Goal: Task Accomplishment & Management: Manage account settings

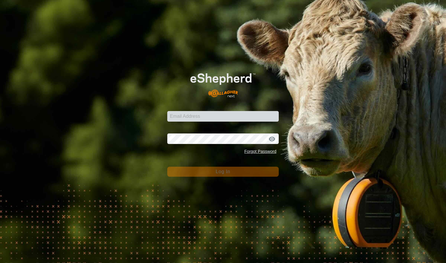
click at [241, 121] on input "Email Address" at bounding box center [222, 116] width 111 height 11
click at [246, 116] on input "Email Address" at bounding box center [222, 116] width 111 height 11
type input "[EMAIL_ADDRESS][DOMAIN_NAME]"
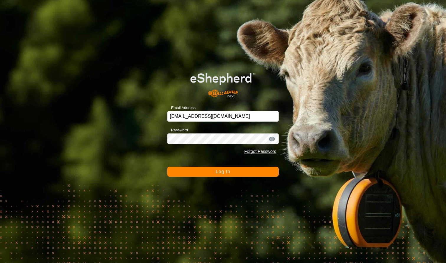
click at [249, 172] on button "Log In" at bounding box center [222, 172] width 111 height 10
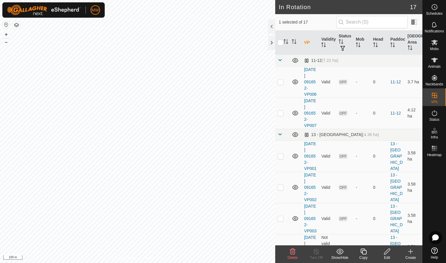
click at [292, 253] on icon at bounding box center [293, 252] width 6 height 6
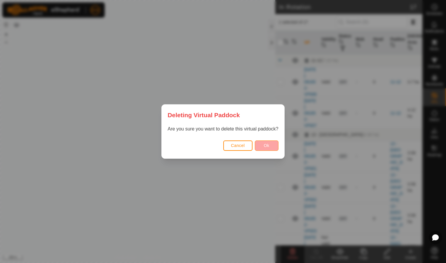
click at [269, 146] on span "Ok" at bounding box center [267, 145] width 6 height 5
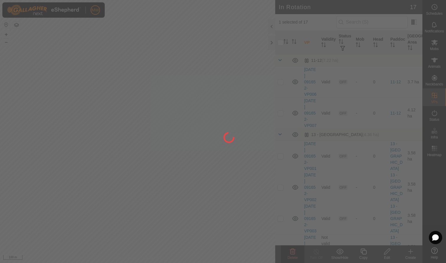
checkbox input "false"
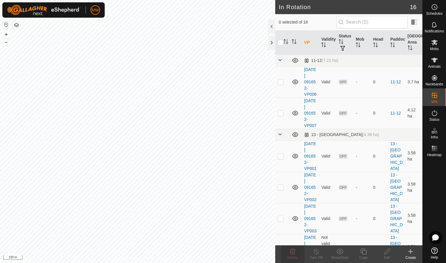
checkbox input "true"
click at [292, 252] on icon at bounding box center [293, 252] width 6 height 6
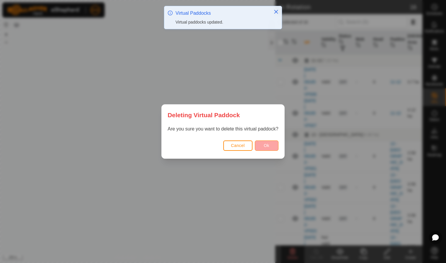
click at [267, 145] on span "Ok" at bounding box center [267, 145] width 6 height 5
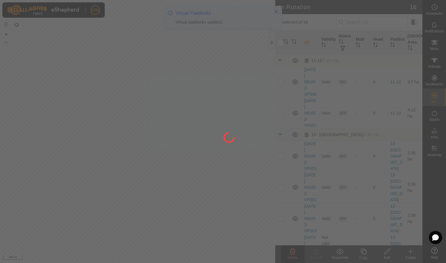
checkbox input "false"
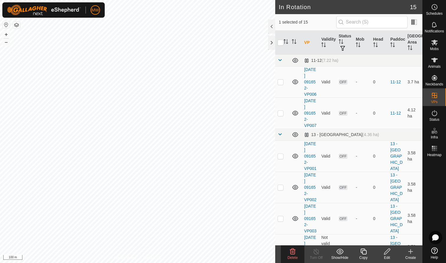
click at [293, 255] on div "Delete" at bounding box center [293, 257] width 24 height 5
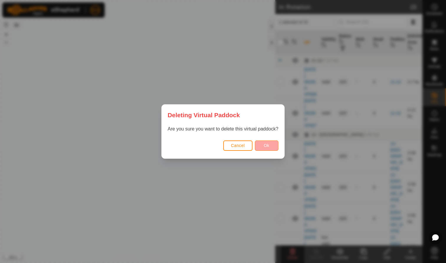
click at [269, 145] on span "Ok" at bounding box center [267, 145] width 6 height 5
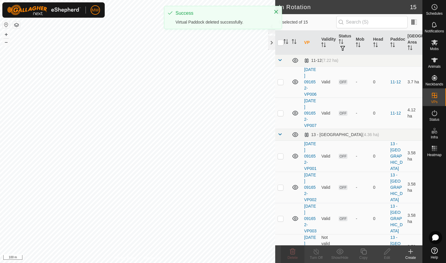
checkbox input "false"
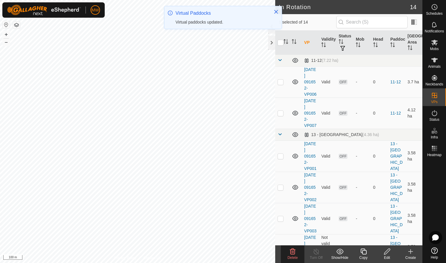
click at [293, 257] on span "Delete" at bounding box center [292, 258] width 10 height 4
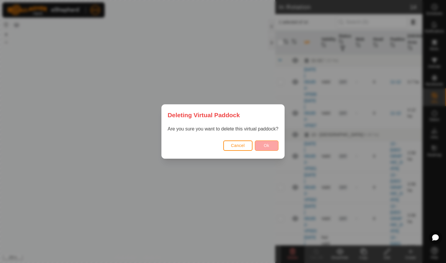
click at [268, 144] on span "Ok" at bounding box center [267, 145] width 6 height 5
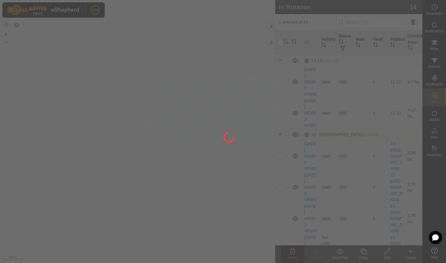
checkbox input "false"
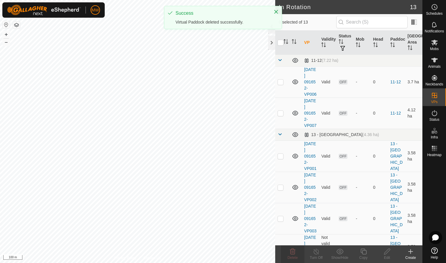
checkbox input "true"
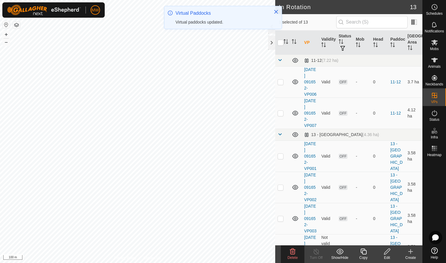
click at [291, 254] on icon at bounding box center [293, 252] width 6 height 6
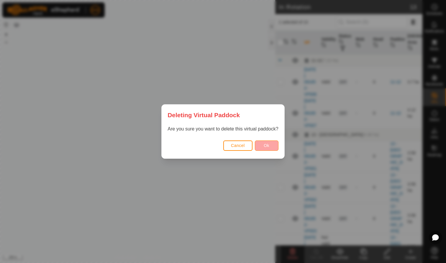
click at [269, 144] on span "Ok" at bounding box center [267, 145] width 6 height 5
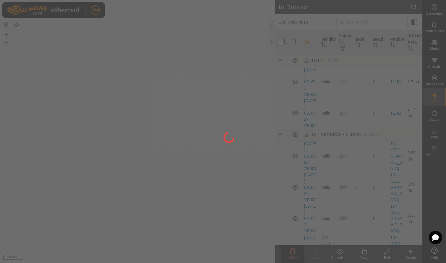
checkbox input "false"
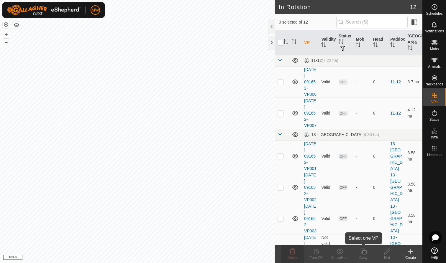
click at [364, 252] on icon at bounding box center [363, 251] width 7 height 7
checkbox input "true"
click at [366, 257] on div "Copy" at bounding box center [363, 257] width 24 height 5
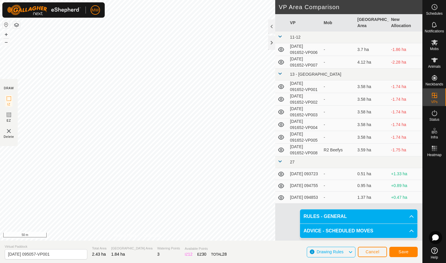
click at [407, 253] on span "Save" at bounding box center [403, 252] width 10 height 5
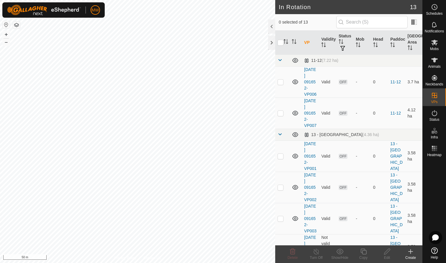
checkbox input "true"
click at [366, 253] on icon at bounding box center [363, 251] width 7 height 7
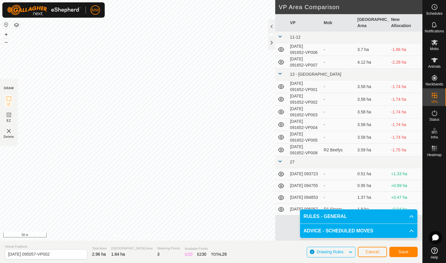
click at [407, 251] on span "Save" at bounding box center [403, 252] width 10 height 5
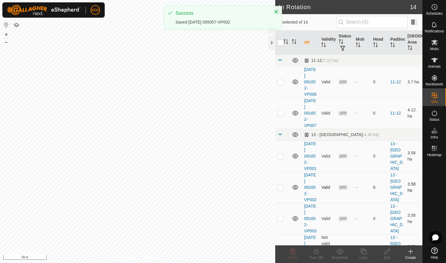
checkbox input "true"
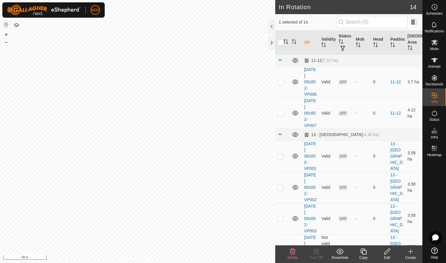
click at [363, 254] on icon at bounding box center [363, 252] width 6 height 6
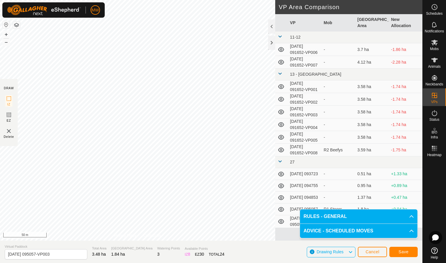
click at [407, 254] on span "Save" at bounding box center [403, 252] width 10 height 5
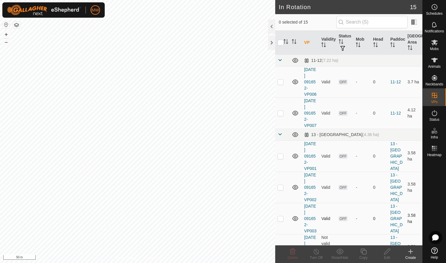
checkbox input "true"
click at [362, 250] on icon at bounding box center [363, 251] width 7 height 7
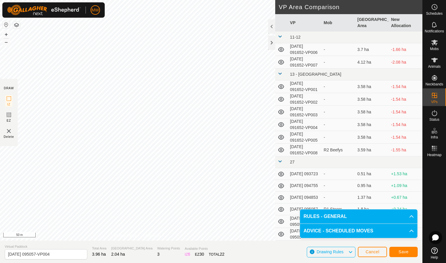
click at [407, 251] on span "Save" at bounding box center [403, 252] width 10 height 5
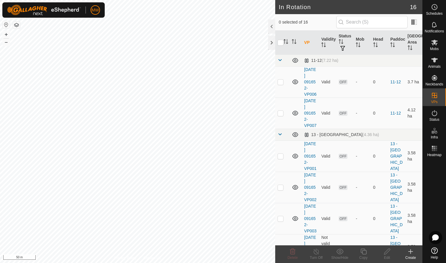
checkbox input "true"
click at [364, 254] on icon at bounding box center [363, 251] width 7 height 7
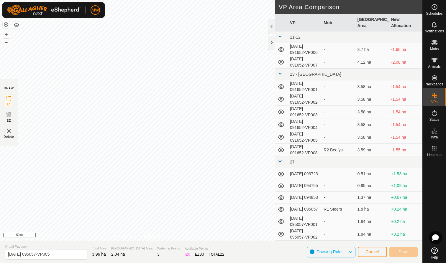
click at [9, 129] on img at bounding box center [8, 131] width 7 height 7
click at [9, 131] on img at bounding box center [8, 131] width 7 height 7
click at [376, 252] on span "Cancel" at bounding box center [372, 252] width 14 height 5
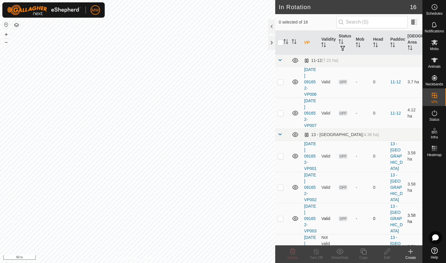
checkbox input "true"
click at [362, 254] on icon at bounding box center [363, 251] width 7 height 7
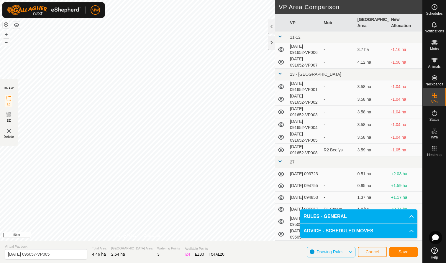
click at [404, 251] on span "Save" at bounding box center [403, 252] width 10 height 5
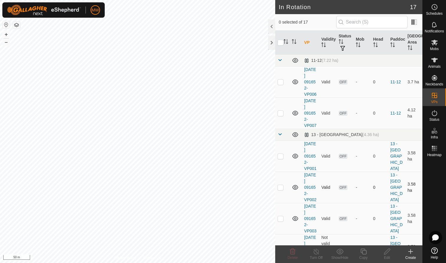
checkbox input "true"
